Goal: Transaction & Acquisition: Purchase product/service

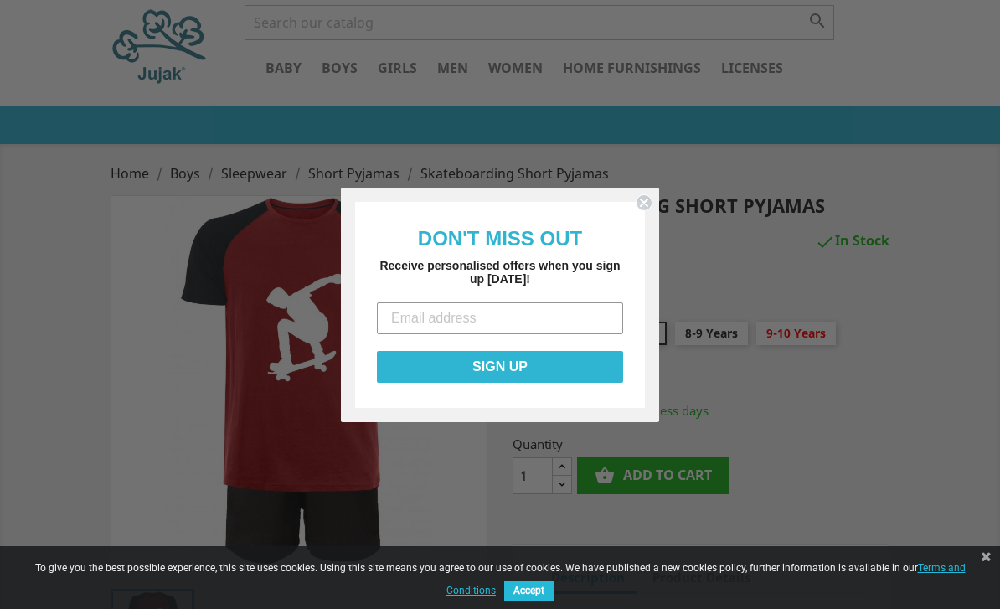
scroll to position [55, 0]
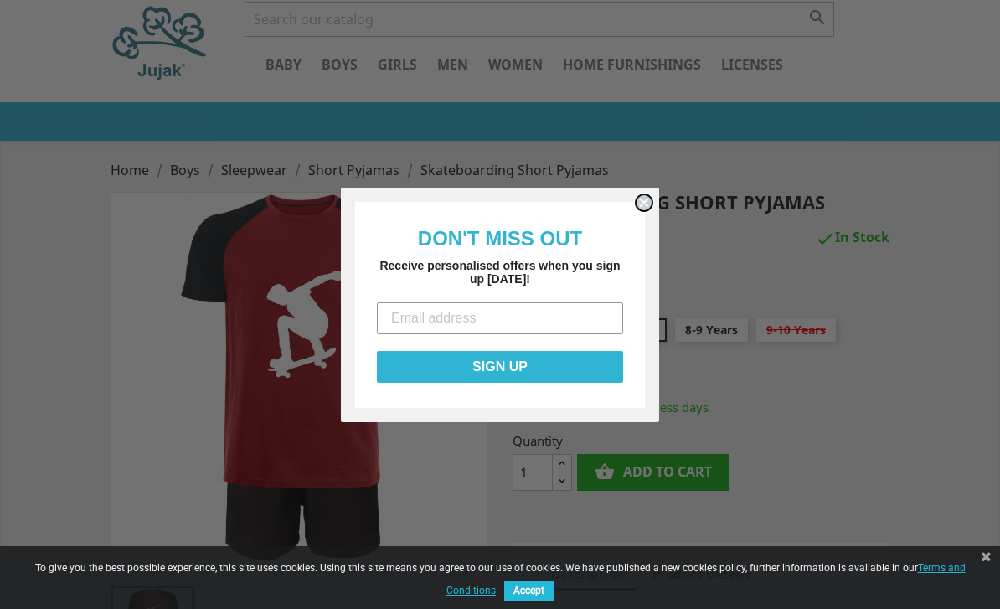
click at [646, 210] on circle "Close dialog" at bounding box center [645, 202] width 16 height 16
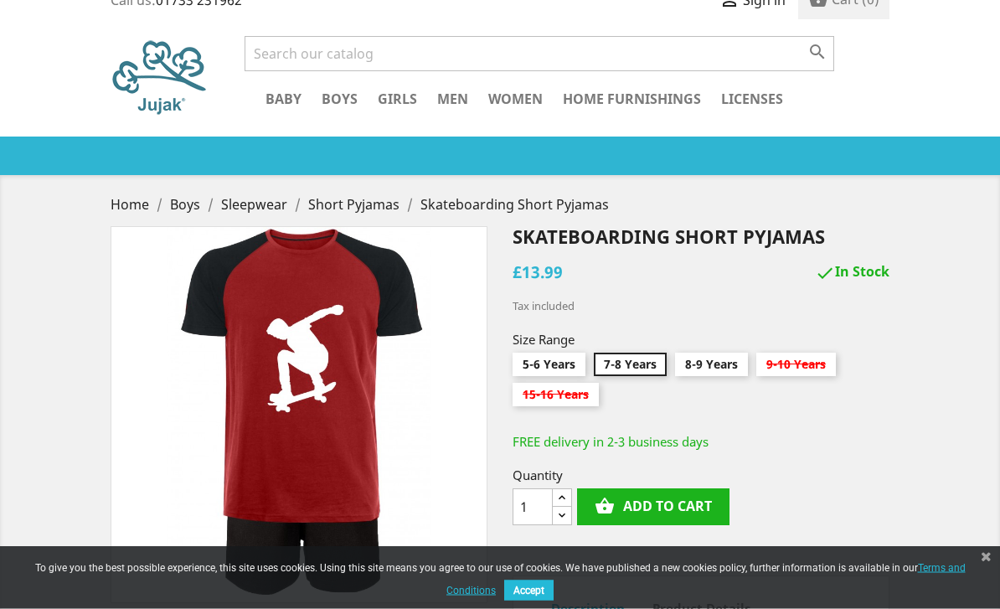
scroll to position [0, 0]
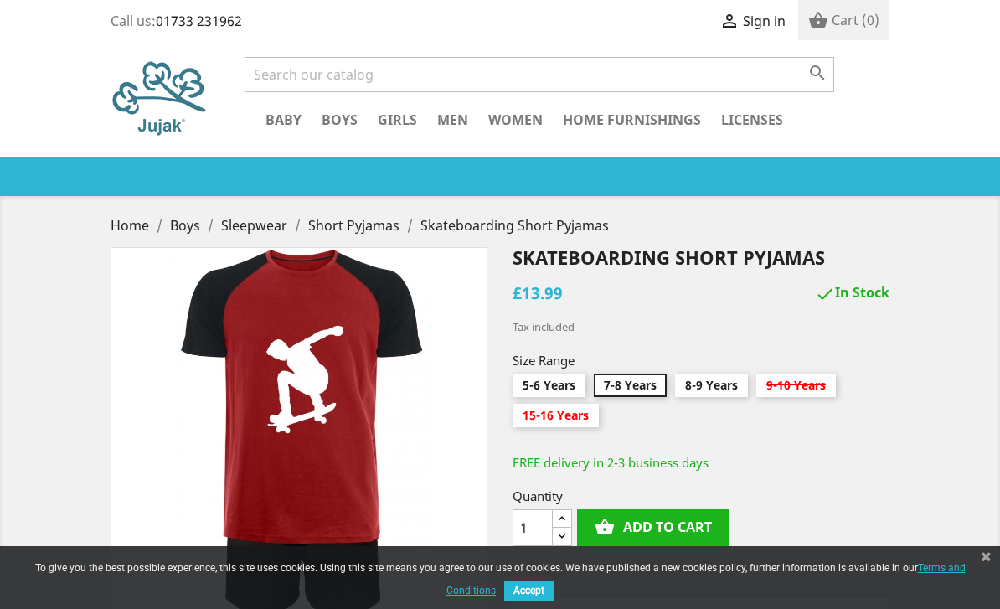
click at [0, 0] on link "Long Pyjamas" at bounding box center [0, 0] width 0 height 0
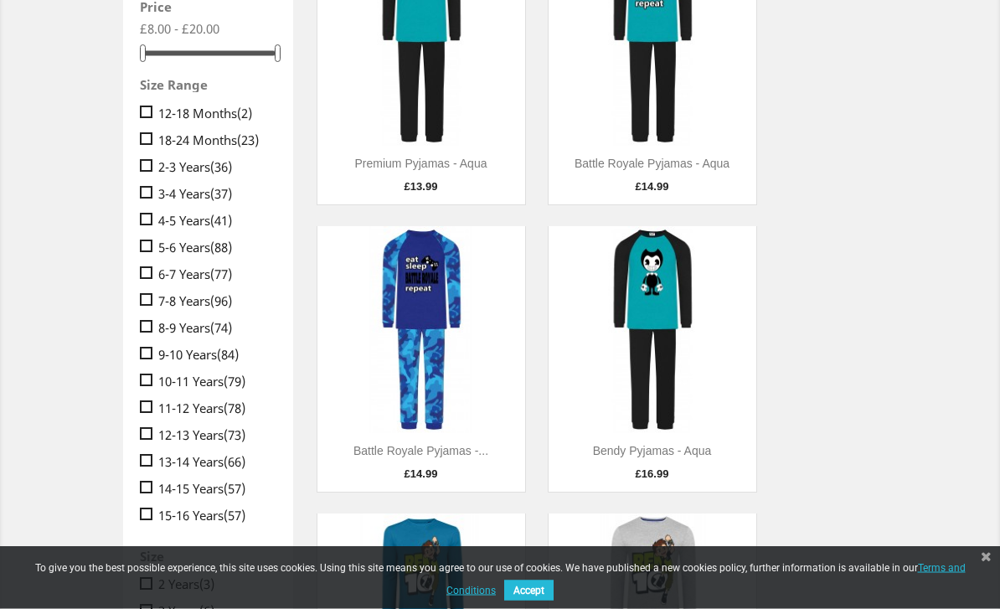
scroll to position [393, 0]
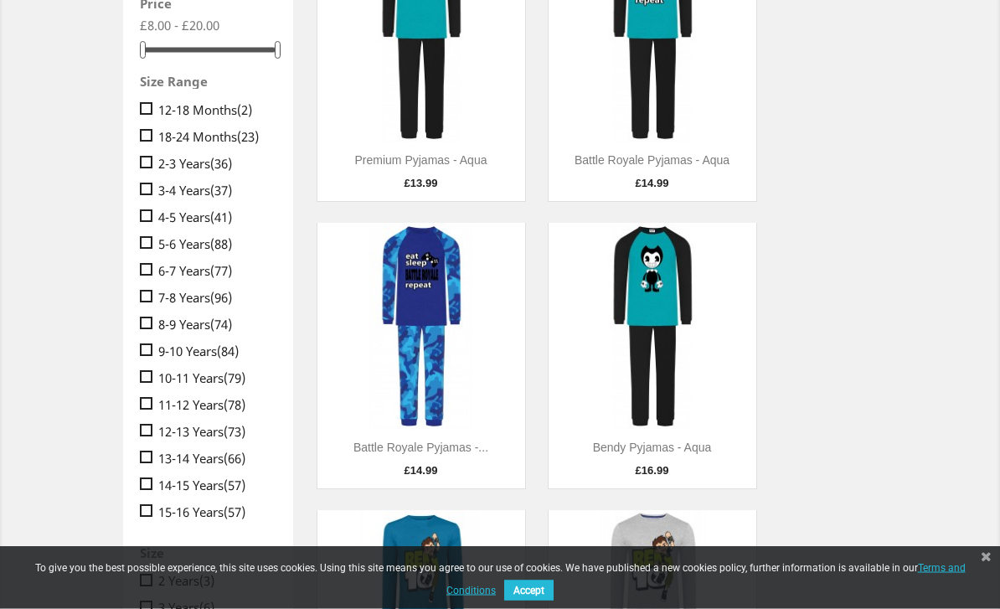
click at [150, 435] on span "" at bounding box center [146, 431] width 13 height 13
click at [150, 426] on input " 12-13 Years (73)" at bounding box center [145, 421] width 11 height 11
checkbox input "true"
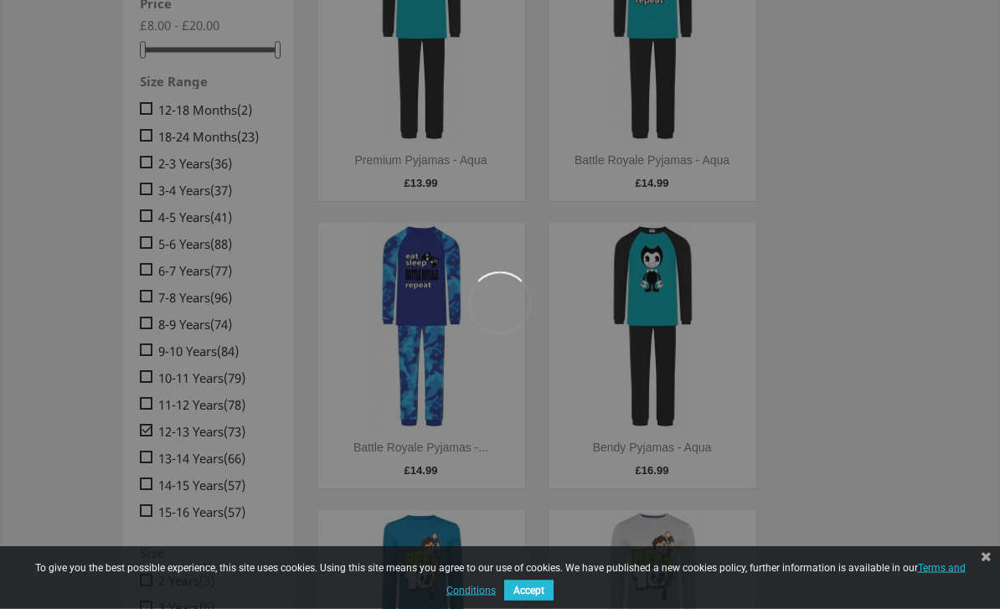
scroll to position [394, 0]
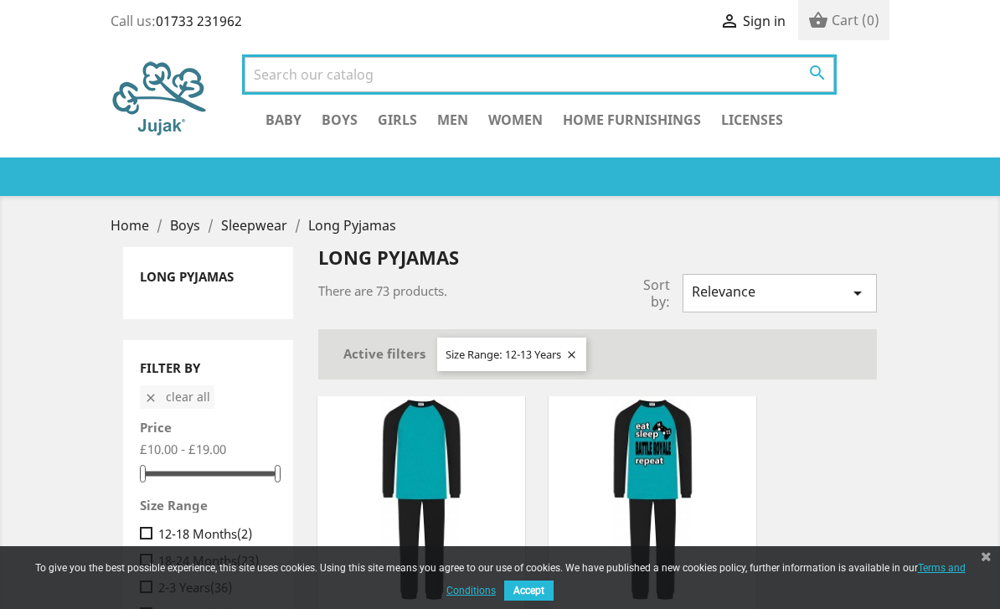
click at [265, 75] on input "Search" at bounding box center [540, 74] width 590 height 35
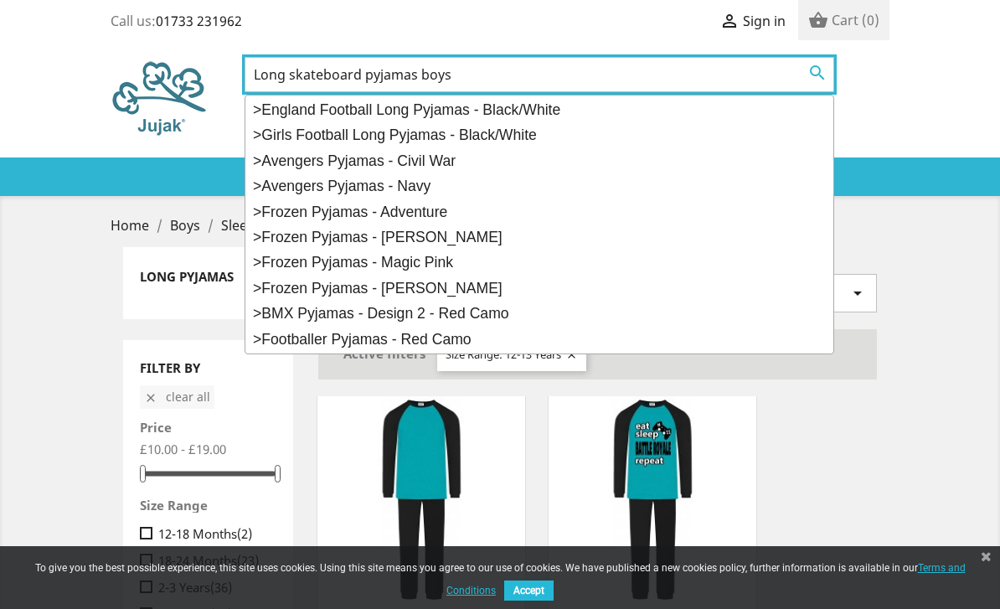
type input "Long skateboard pyjamas boys"
click at [818, 76] on button " Search" at bounding box center [818, 73] width 30 height 22
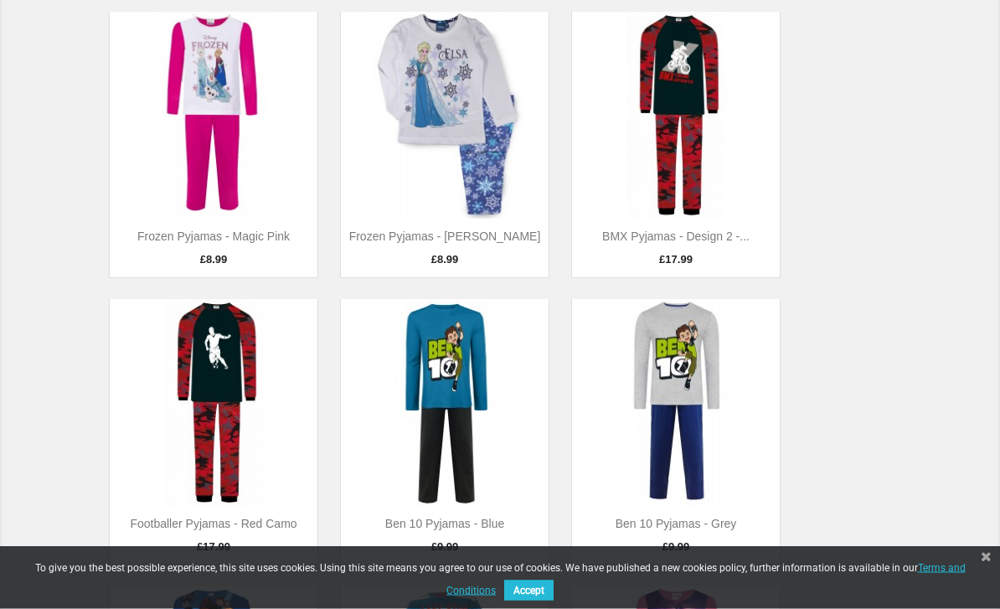
scroll to position [891, 0]
click at [226, 392] on img at bounding box center [214, 403] width 208 height 208
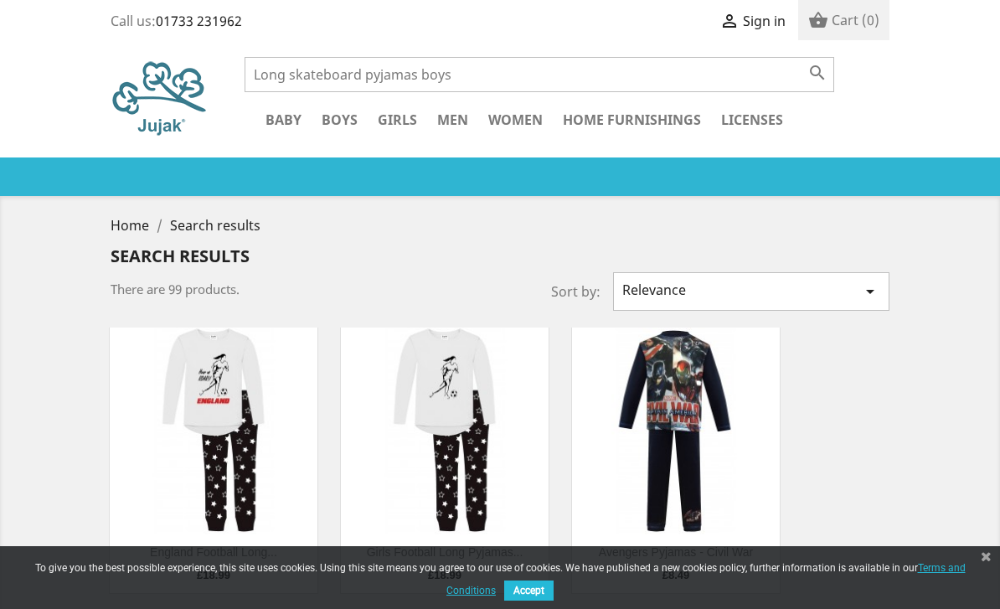
scroll to position [891, 0]
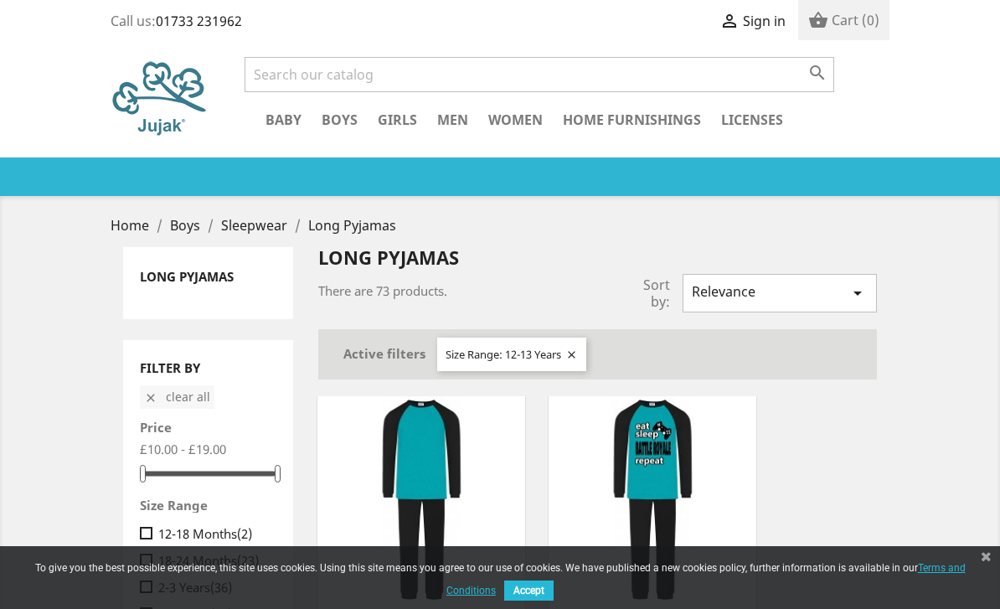
scroll to position [54, 0]
